Goal: Transaction & Acquisition: Purchase product/service

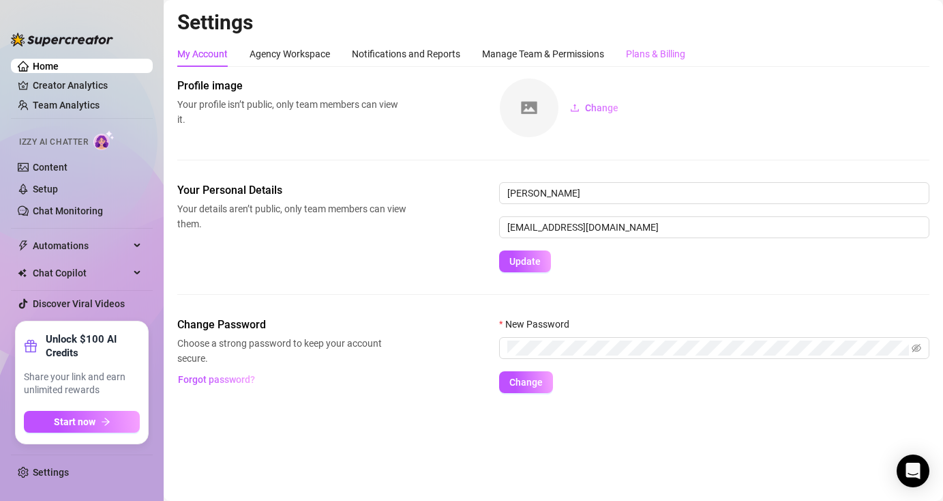
click at [651, 63] on div "Plans & Billing" at bounding box center [655, 54] width 59 height 26
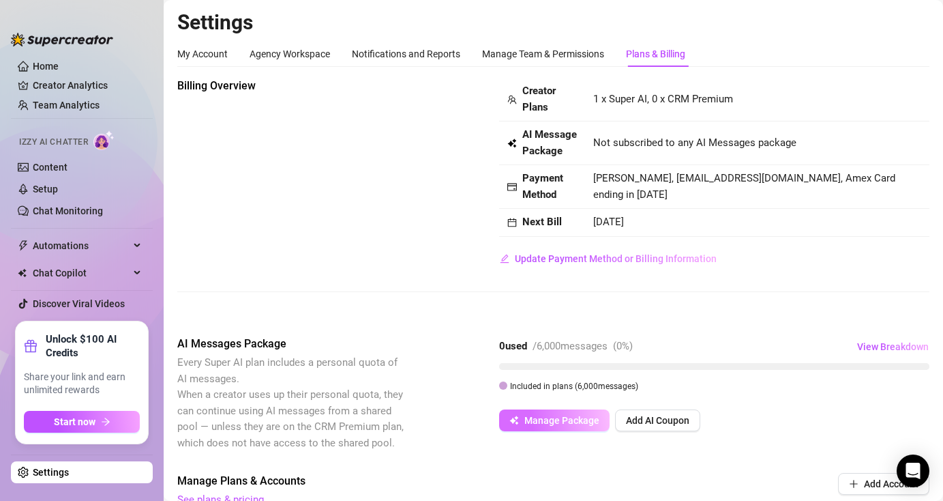
click at [537, 418] on span "Manage Package" at bounding box center [561, 420] width 75 height 11
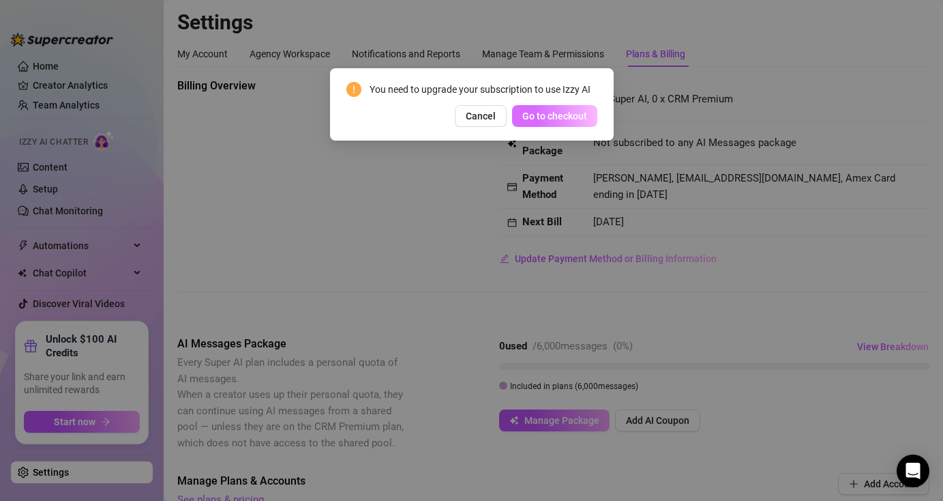
click at [564, 117] on span "Go to checkout" at bounding box center [554, 115] width 65 height 11
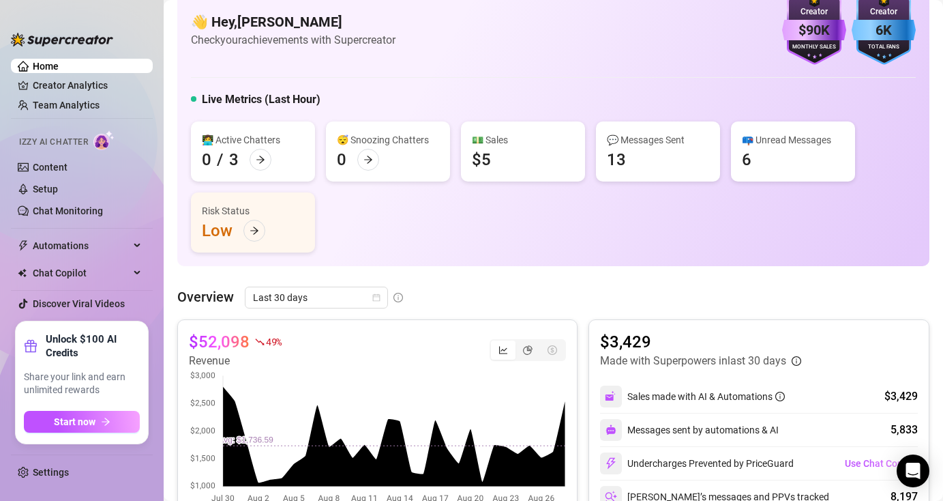
scroll to position [135, 0]
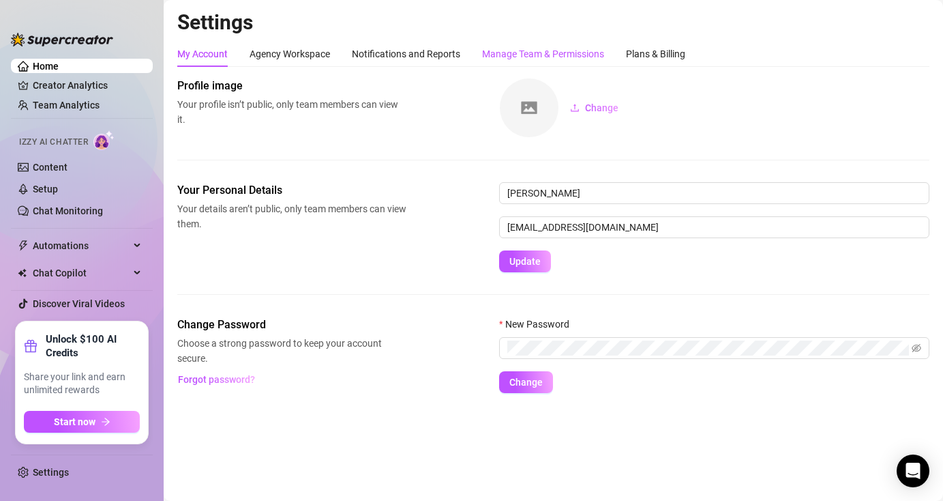
click at [559, 58] on div "Manage Team & Permissions" at bounding box center [543, 53] width 122 height 15
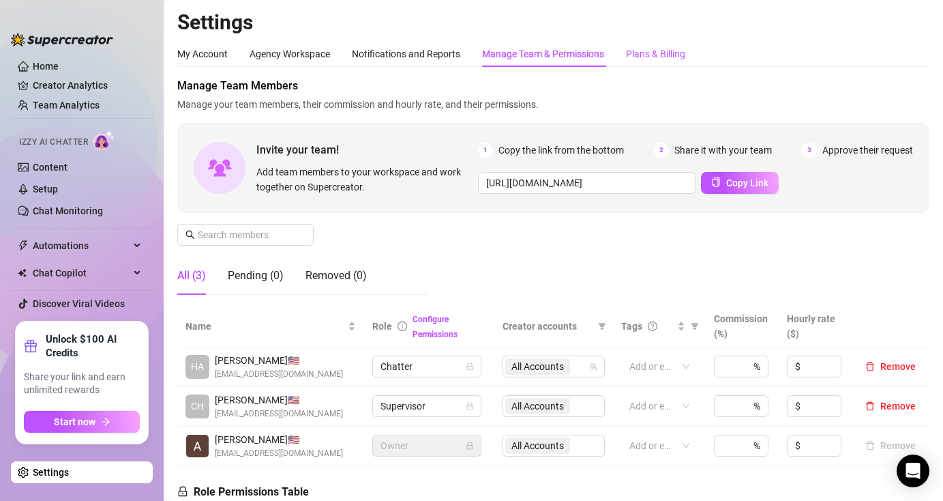
click at [651, 53] on div "Plans & Billing" at bounding box center [655, 53] width 59 height 15
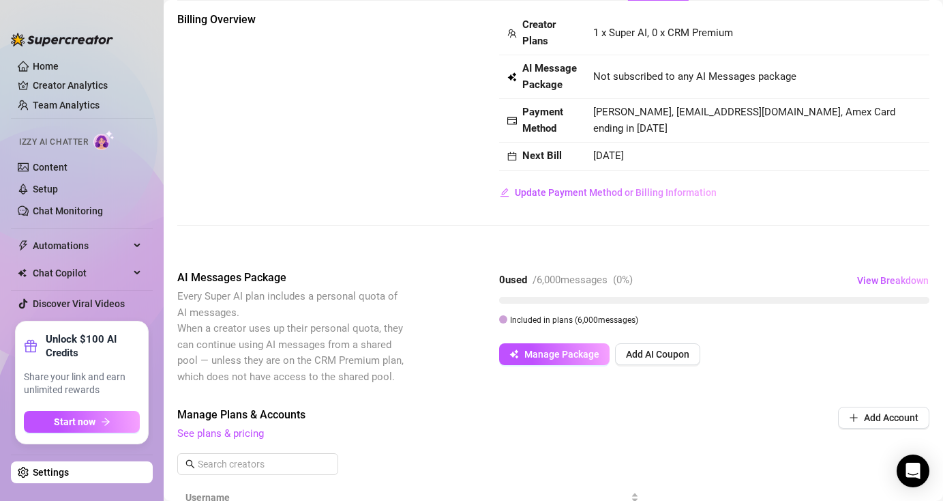
scroll to position [72, 0]
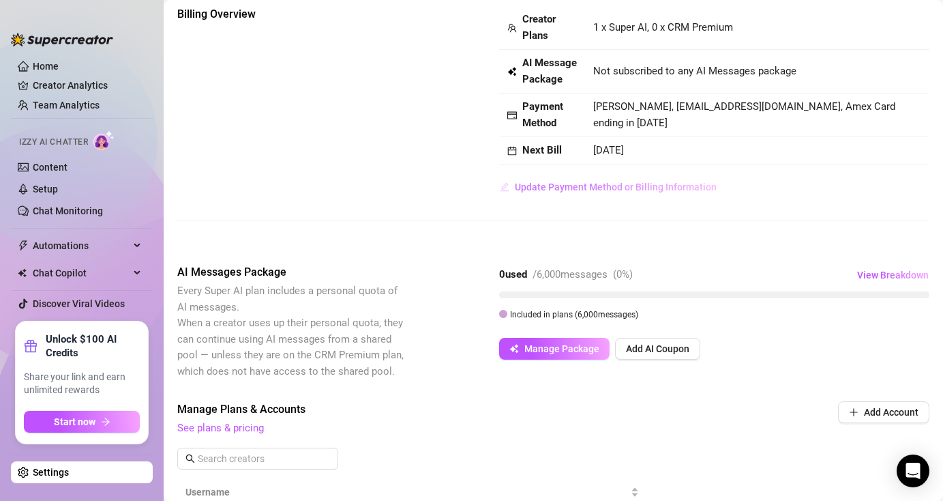
click at [564, 187] on span "Update Payment Method or Billing Information" at bounding box center [616, 186] width 202 height 11
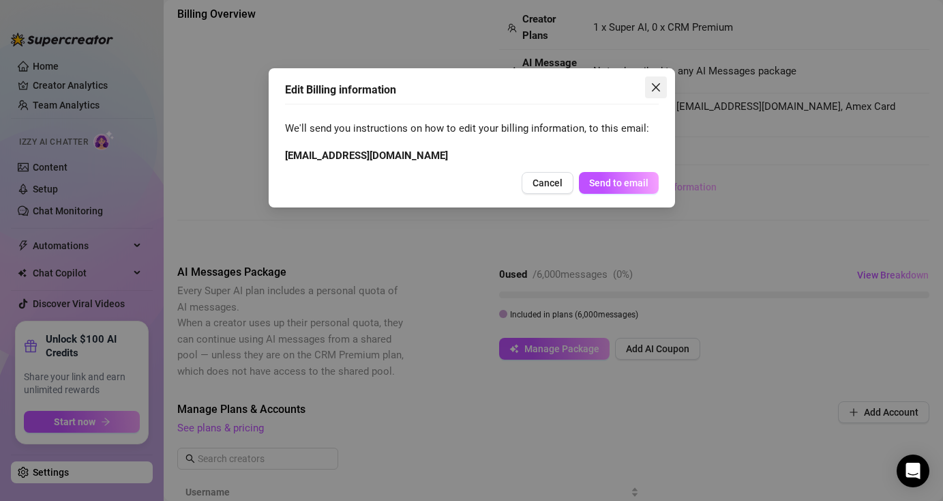
click at [659, 79] on button "Close" at bounding box center [656, 87] width 22 height 22
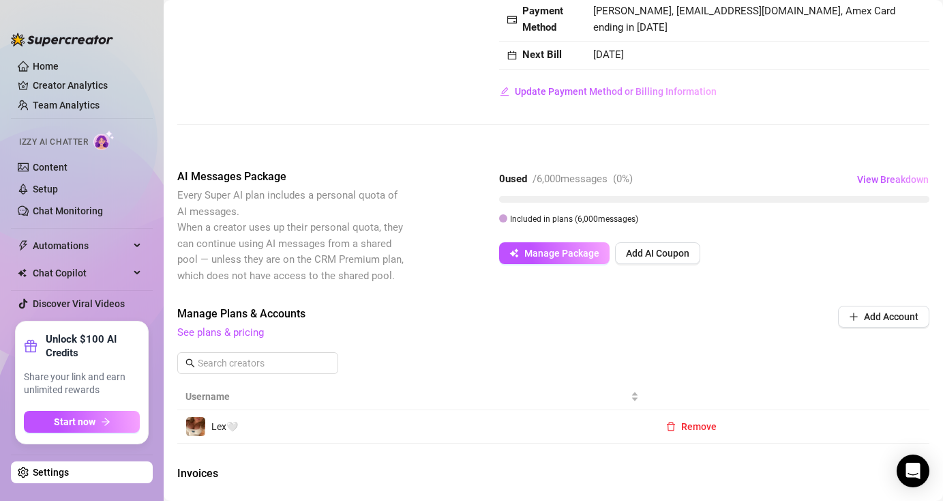
scroll to position [168, 0]
